Goal: Information Seeking & Learning: Learn about a topic

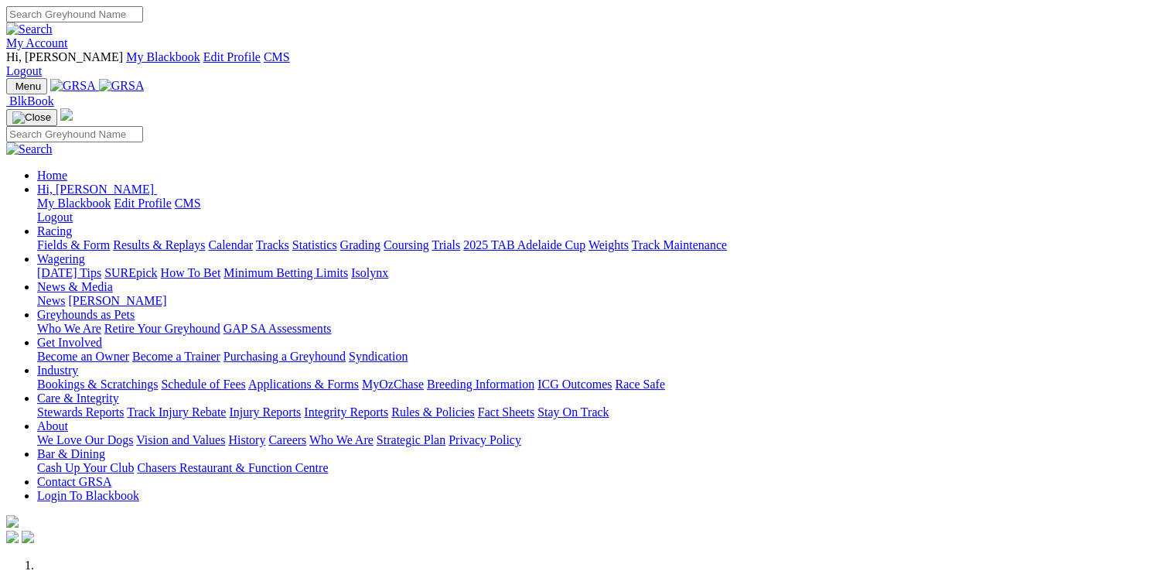
click at [119, 391] on link "Care & Integrity" at bounding box center [78, 397] width 82 height 13
click at [124, 405] on link "Stewards Reports" at bounding box center [80, 411] width 87 height 13
